Goal: Task Accomplishment & Management: Manage account settings

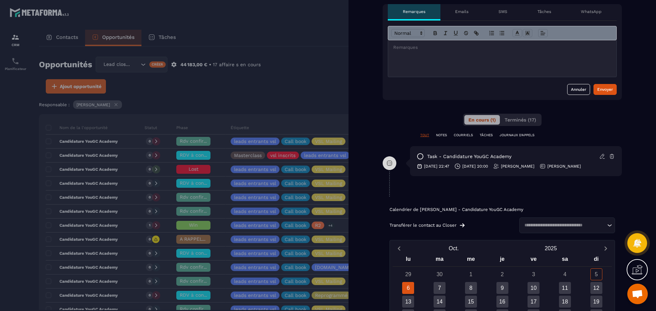
scroll to position [34, 0]
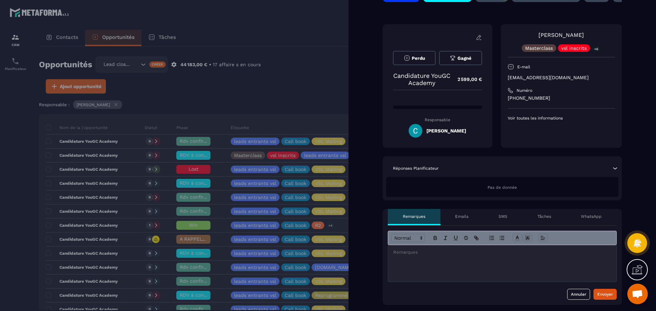
click at [291, 90] on div at bounding box center [328, 155] width 656 height 311
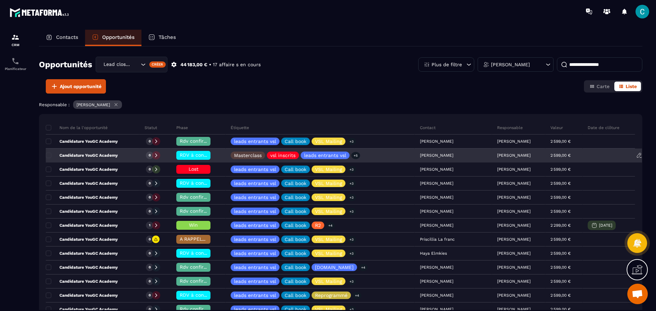
click at [188, 157] on span "RDV à conf. A RAPPELER" at bounding box center [208, 154] width 57 height 5
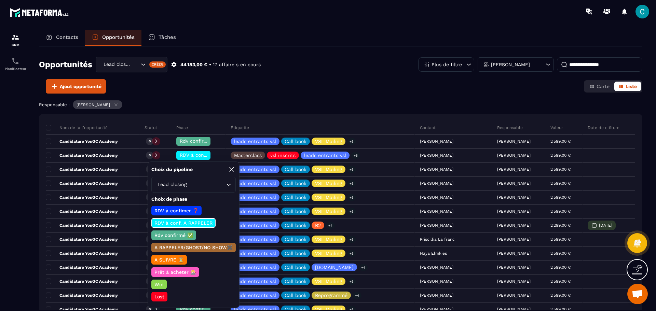
click at [186, 224] on p "RDV à conf. A RAPPELER" at bounding box center [184, 223] width 60 height 7
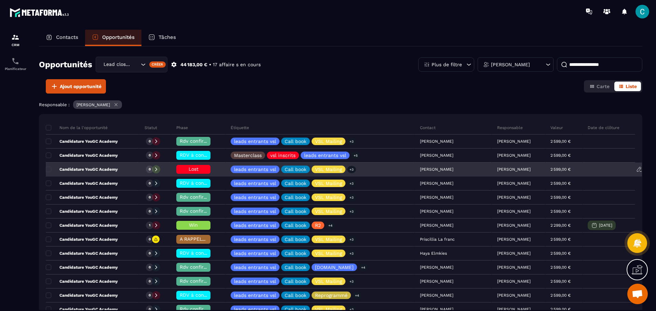
click at [189, 172] on h6 "Lost" at bounding box center [193, 169] width 27 height 5
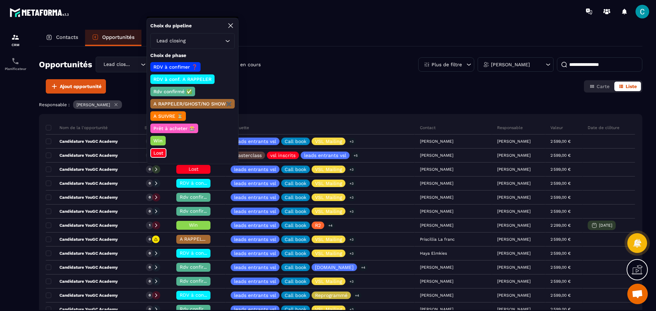
click at [160, 66] on p "RDV à confimer ❓" at bounding box center [175, 67] width 46 height 7
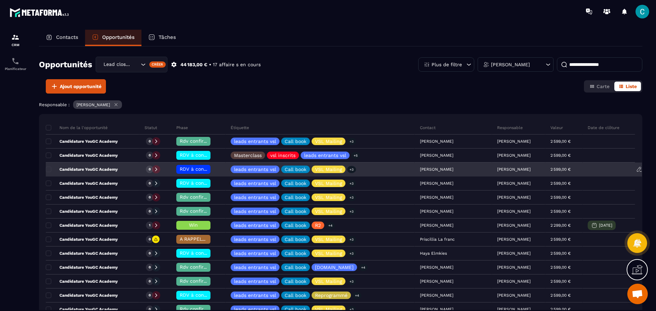
click at [202, 172] on div "RDV à confimer ❓" at bounding box center [193, 169] width 34 height 9
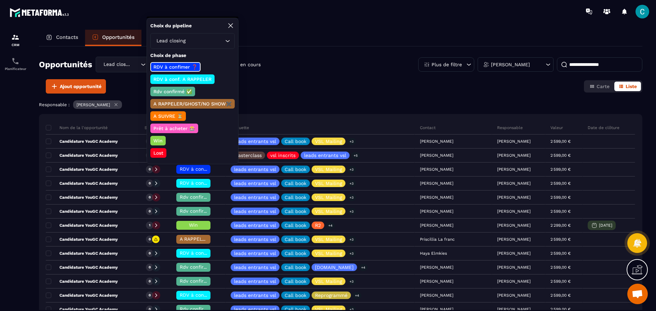
click at [163, 152] on p "Lost" at bounding box center [158, 153] width 12 height 7
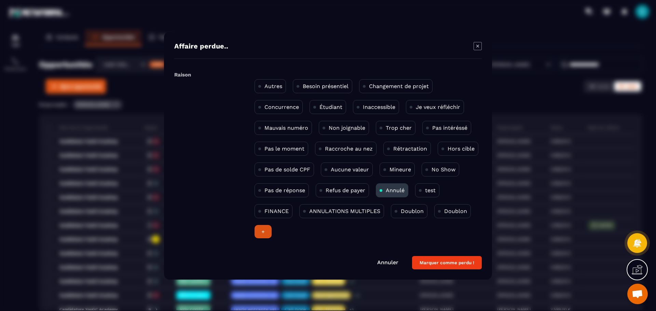
click at [441, 262] on button "Marquer comme perdu !" at bounding box center [447, 262] width 70 height 13
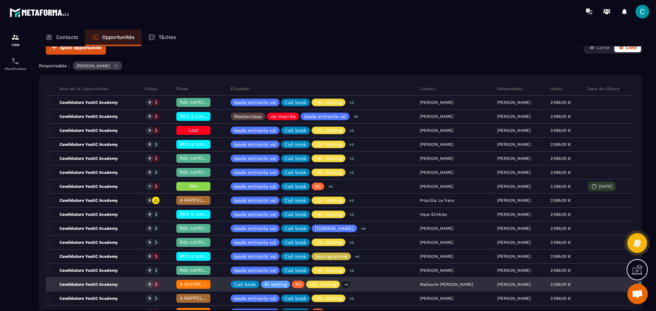
scroll to position [34, 0]
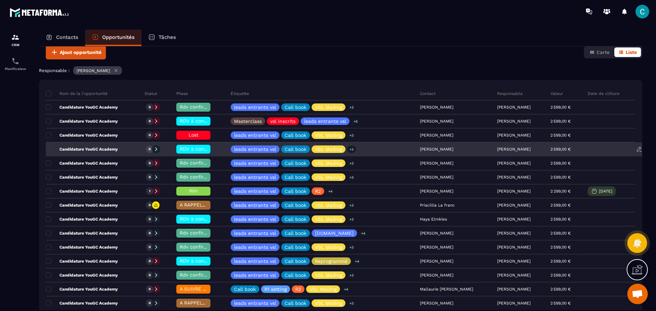
click at [179, 148] on div "RDV à conf. A RAPPELER" at bounding box center [193, 149] width 34 height 9
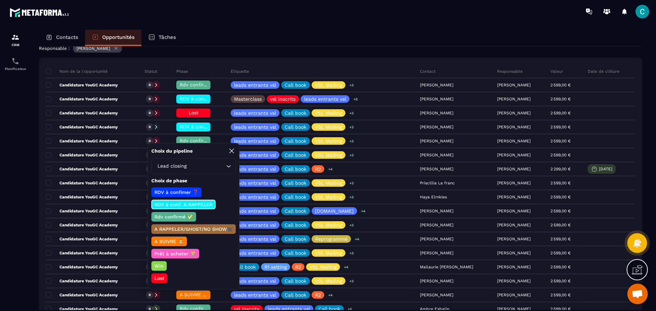
scroll to position [68, 0]
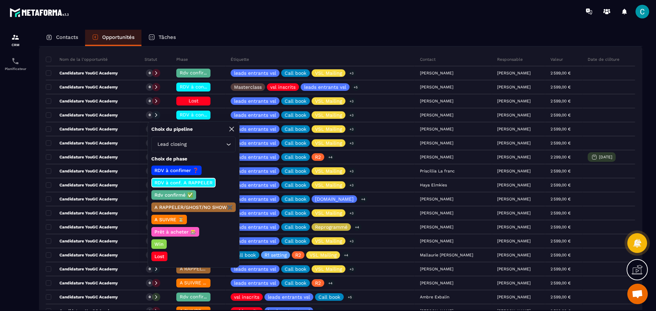
click at [161, 222] on p "A SUIVRE ⏳" at bounding box center [169, 219] width 31 height 7
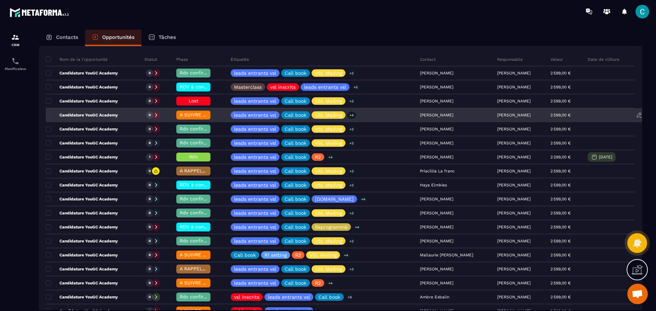
click at [215, 117] on div "A SUIVRE ⏳" at bounding box center [198, 116] width 54 height 14
click at [415, 111] on div "[PERSON_NAME]" at bounding box center [453, 116] width 77 height 14
